Goal: Book appointment/travel/reservation

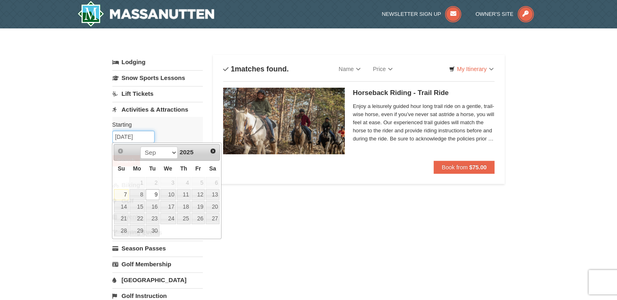
click at [143, 138] on input "[DATE]" at bounding box center [133, 137] width 42 height 12
click at [172, 151] on select "Sep Oct Nov Dec" at bounding box center [159, 153] width 38 height 12
click at [214, 181] on link "1" at bounding box center [213, 182] width 14 height 11
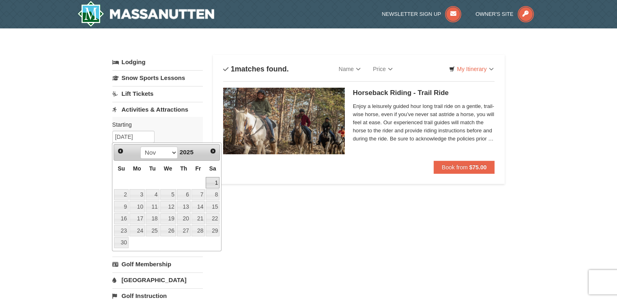
type input "[DATE]"
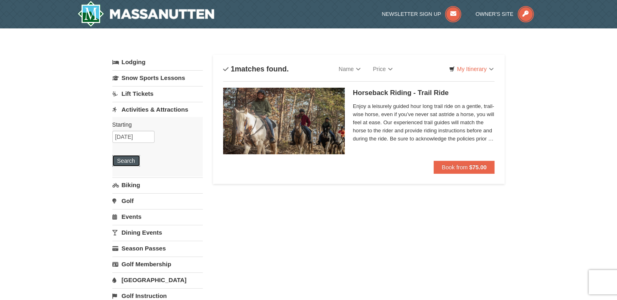
click at [124, 160] on button "Search" at bounding box center [126, 160] width 28 height 11
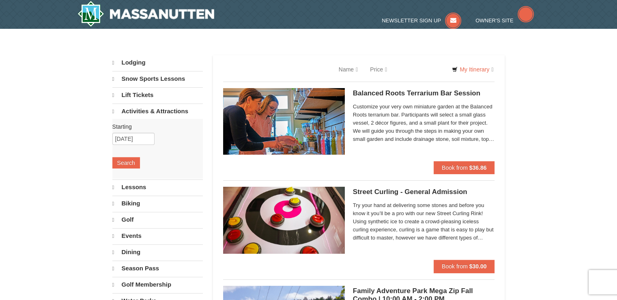
select select "9"
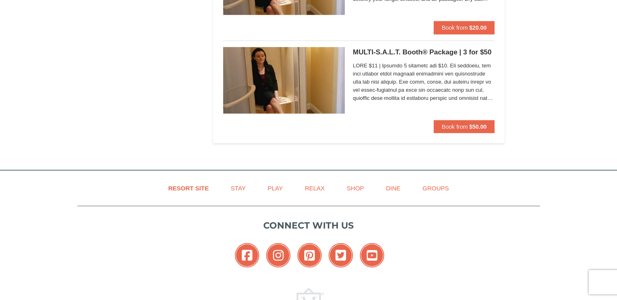
scroll to position [2412, 0]
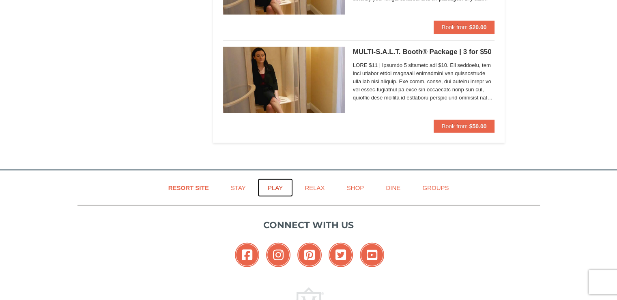
click at [274, 184] on link "Play" at bounding box center [275, 188] width 35 height 18
